Goal: Transaction & Acquisition: Download file/media

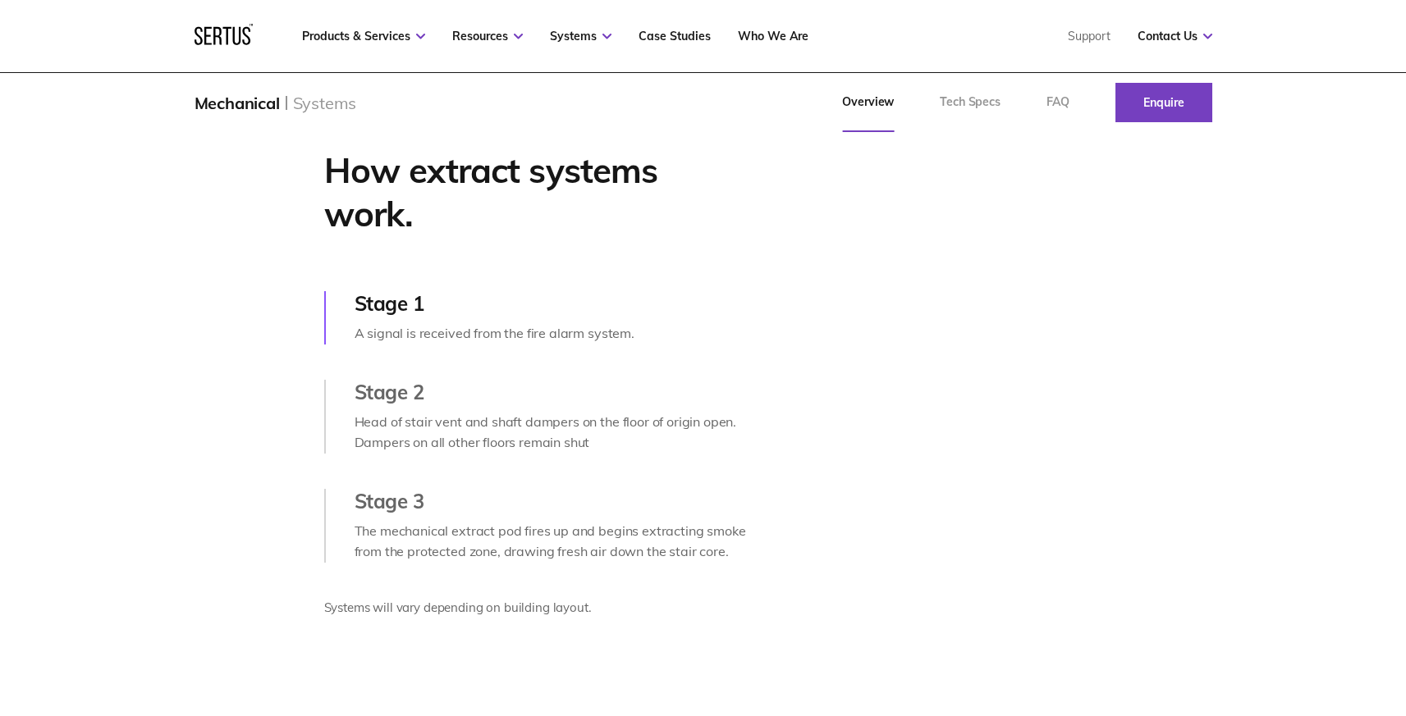
scroll to position [737, 0]
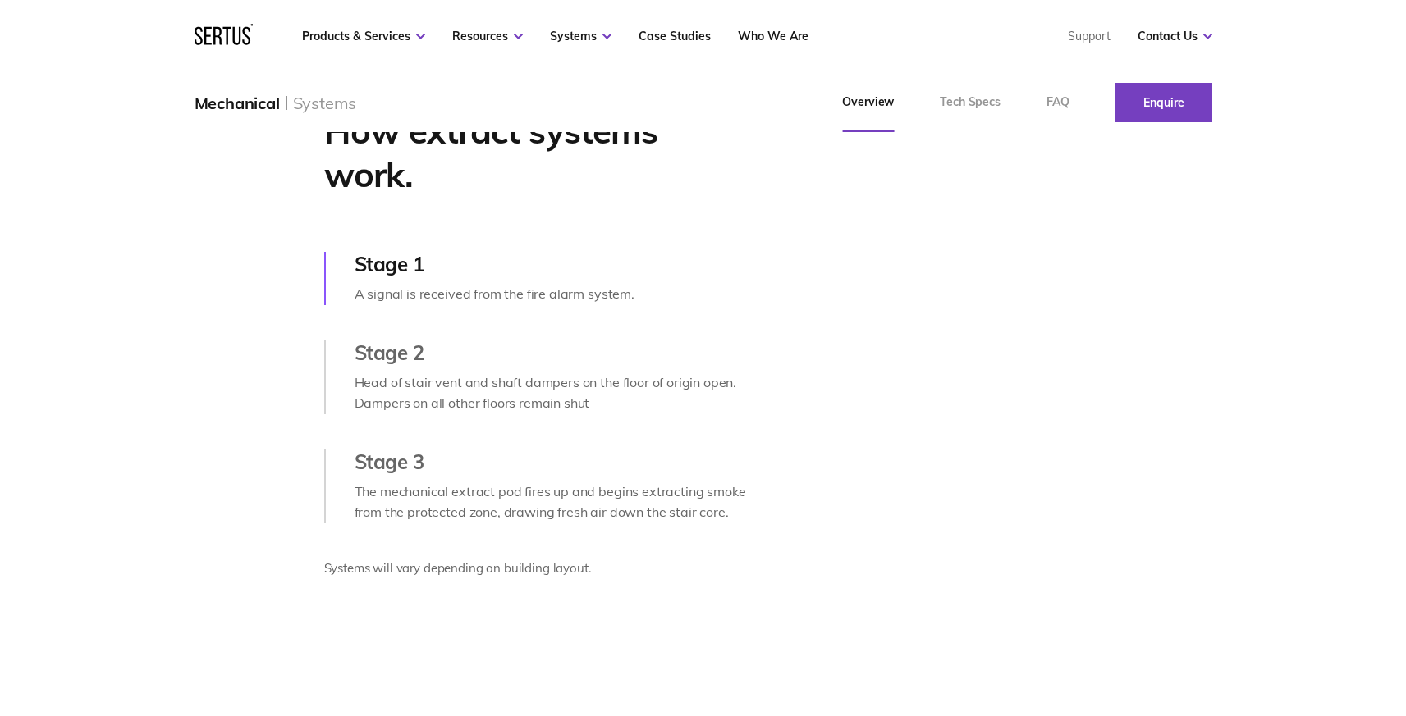
click at [375, 361] on div "Stage 2" at bounding box center [553, 353] width 396 height 25
click at [409, 365] on div "Stage 2" at bounding box center [553, 353] width 396 height 25
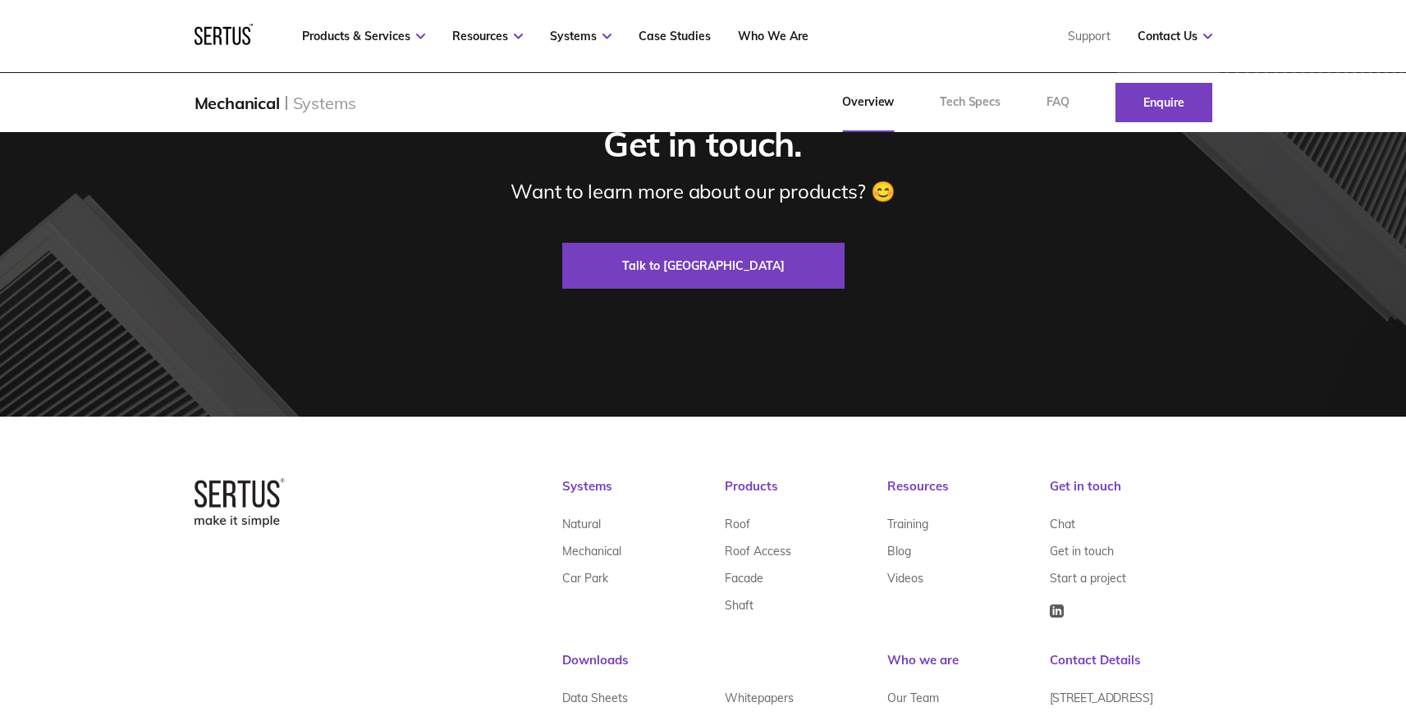
scroll to position [3593, 0]
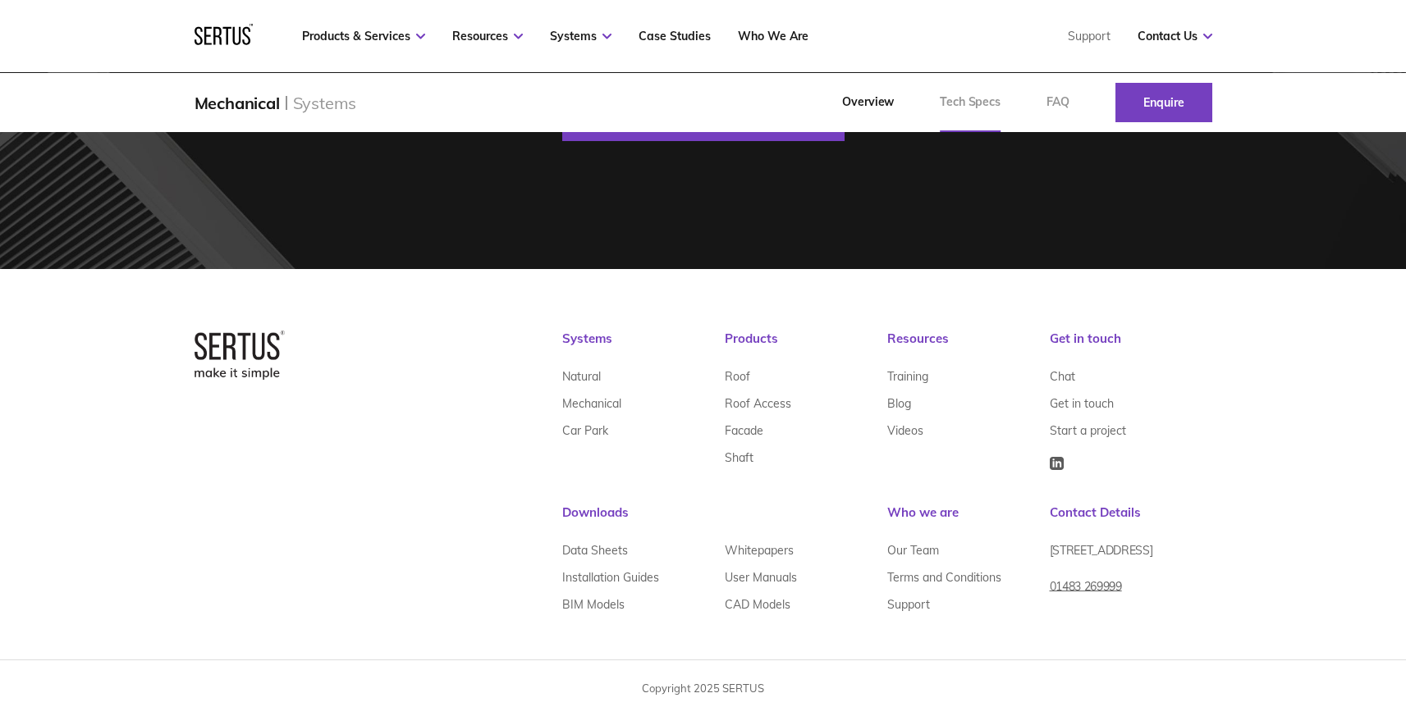
click at [954, 93] on link "Tech Specs" at bounding box center [970, 102] width 107 height 59
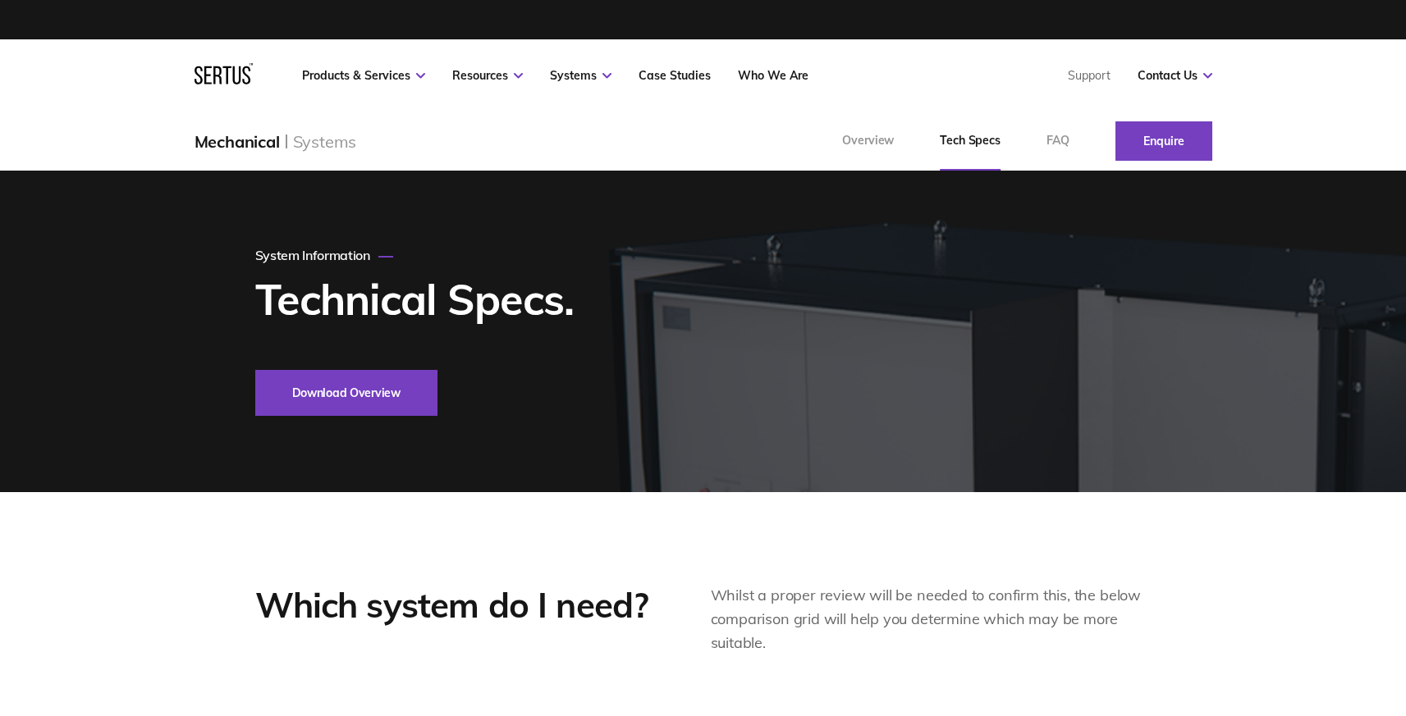
click at [373, 383] on button "Download Overview" at bounding box center [346, 393] width 182 height 46
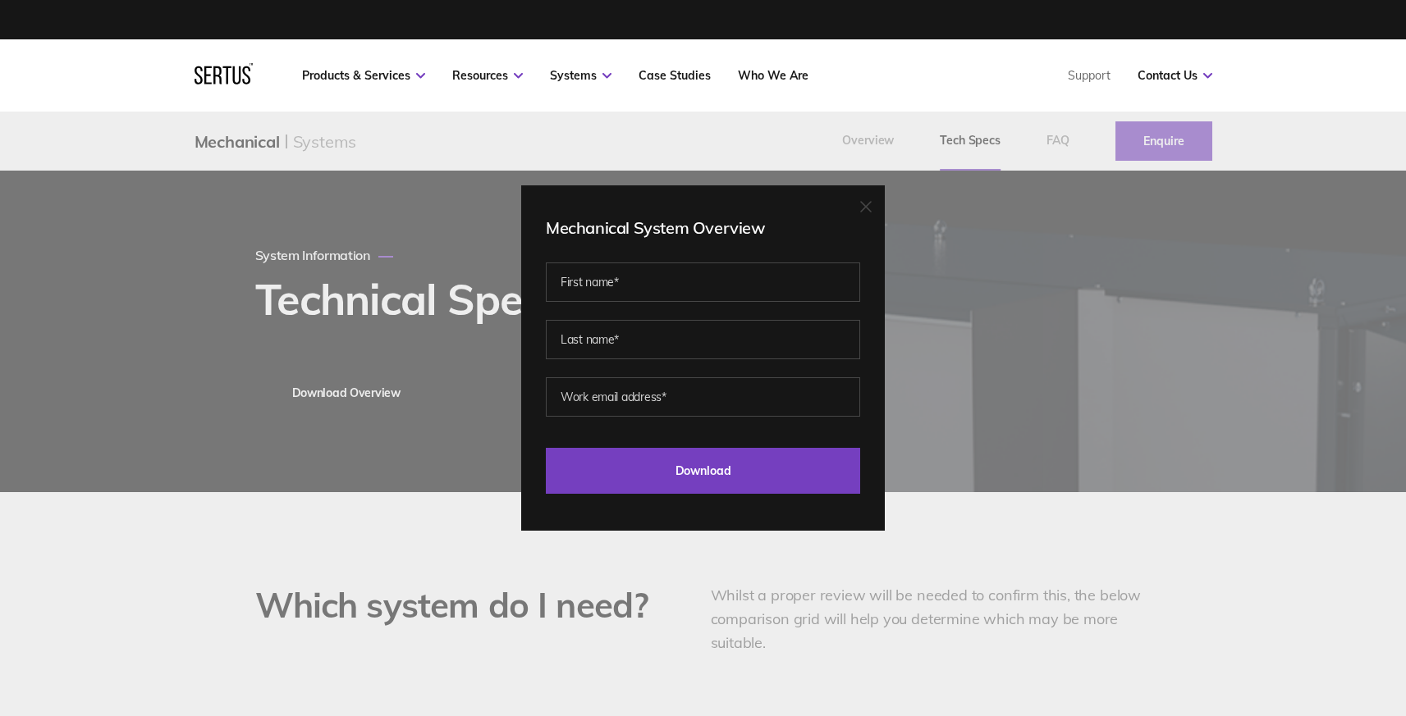
click at [865, 209] on div "Mechanical System Overview Last Download - Product Last Download - Category Dow…" at bounding box center [703, 358] width 364 height 346
click at [860, 213] on div "Mechanical System Overview Last Download - Product Last Download - Category Dow…" at bounding box center [703, 358] width 364 height 346
click at [865, 210] on div "Mechanical System Overview Last Download - Product Last Download - Category Dow…" at bounding box center [703, 358] width 364 height 346
click at [869, 205] on icon at bounding box center [865, 206] width 11 height 11
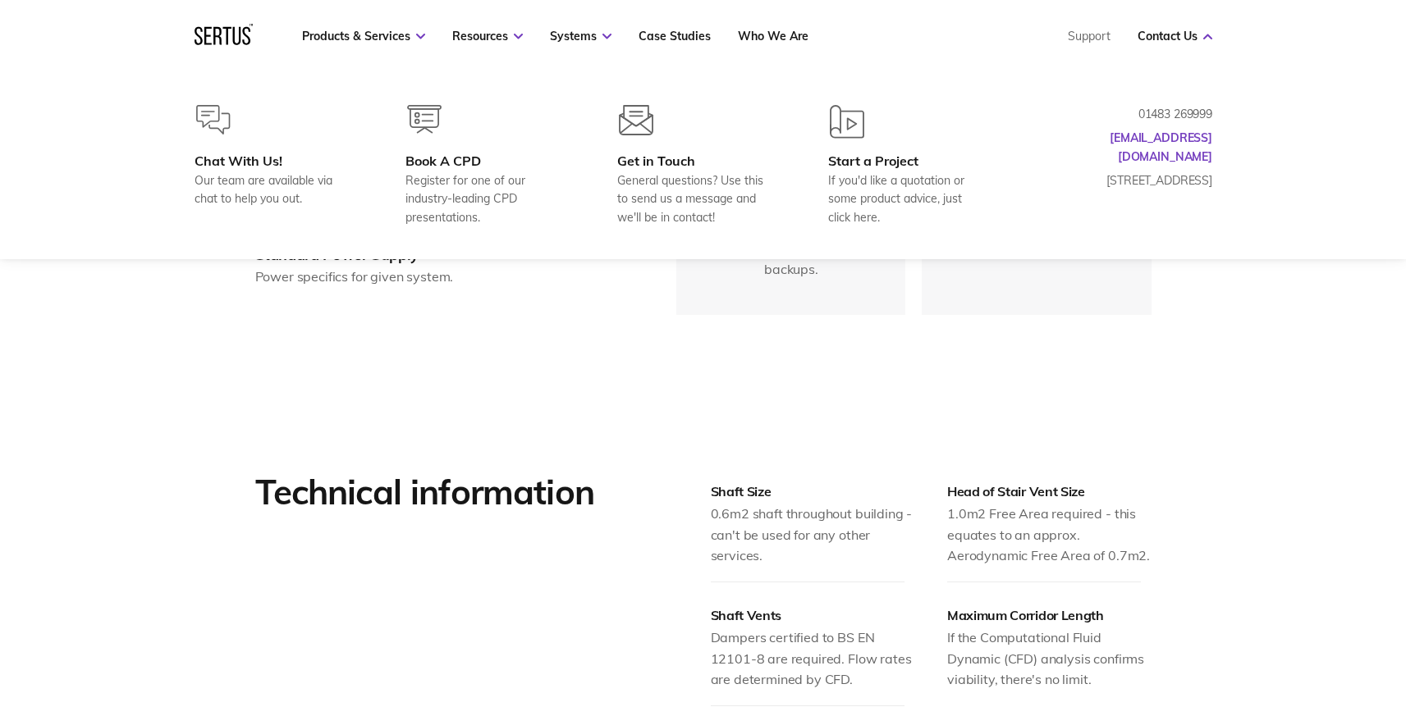
scroll to position [1507, 0]
